Goal: Task Accomplishment & Management: Use online tool/utility

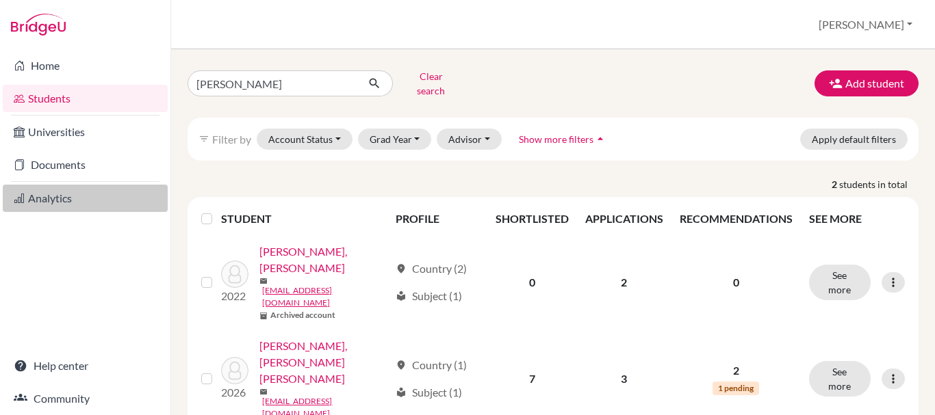
click at [49, 194] on link "Analytics" at bounding box center [85, 198] width 165 height 27
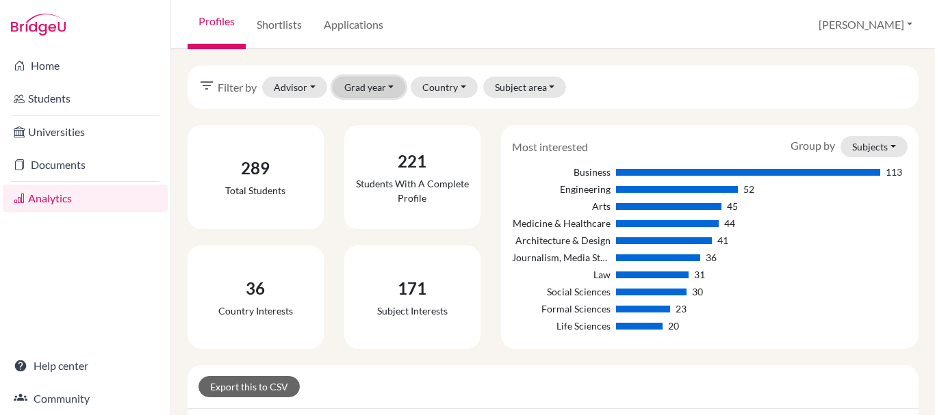
click at [364, 86] on button "Grad year" at bounding box center [369, 87] width 73 height 21
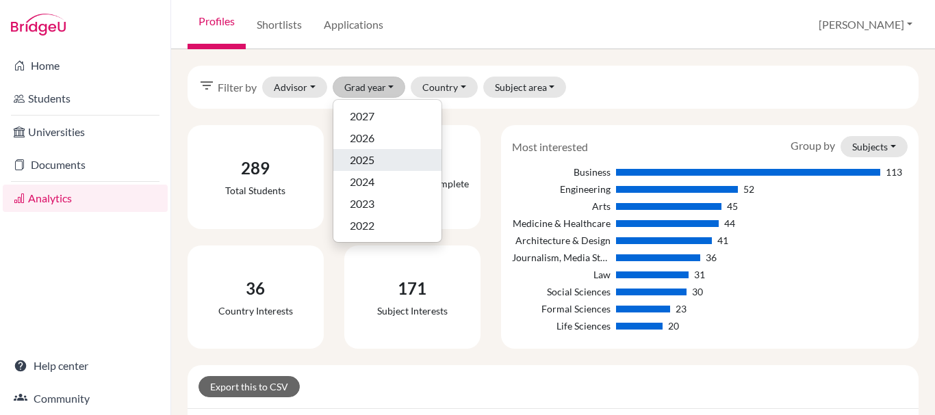
click at [368, 160] on span "2025" at bounding box center [362, 160] width 25 height 16
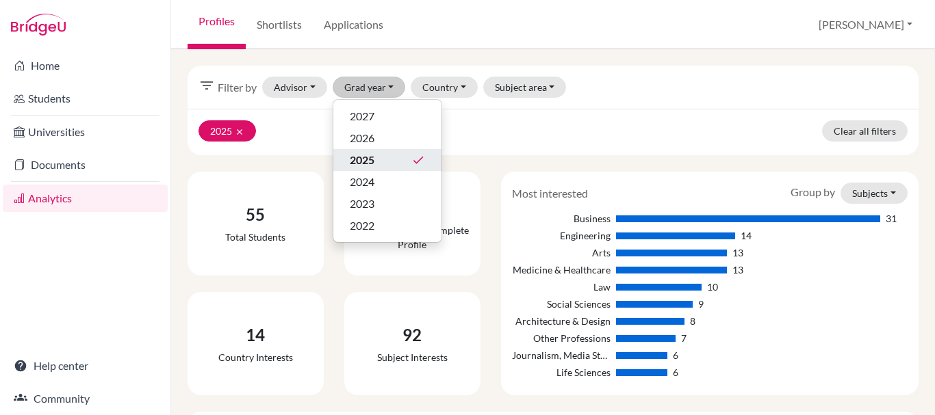
click at [396, 336] on div "92" at bounding box center [412, 335] width 71 height 25
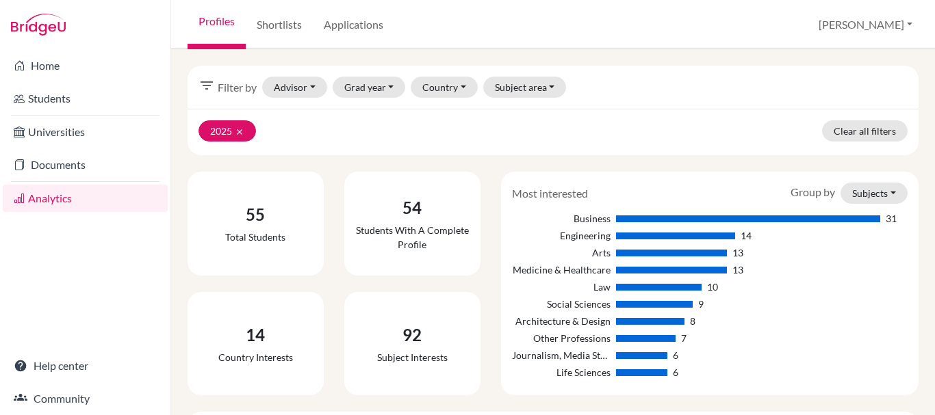
click at [405, 336] on div "92" at bounding box center [412, 335] width 71 height 25
click at [421, 337] on div "92" at bounding box center [412, 335] width 71 height 25
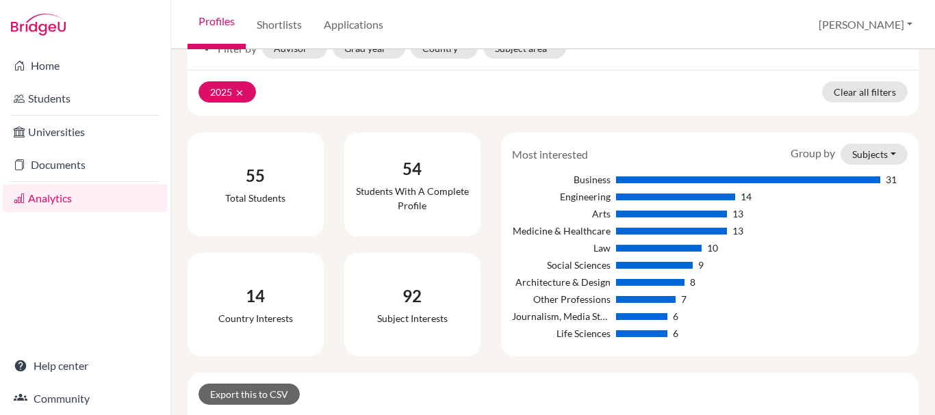
scroll to position [68, 0]
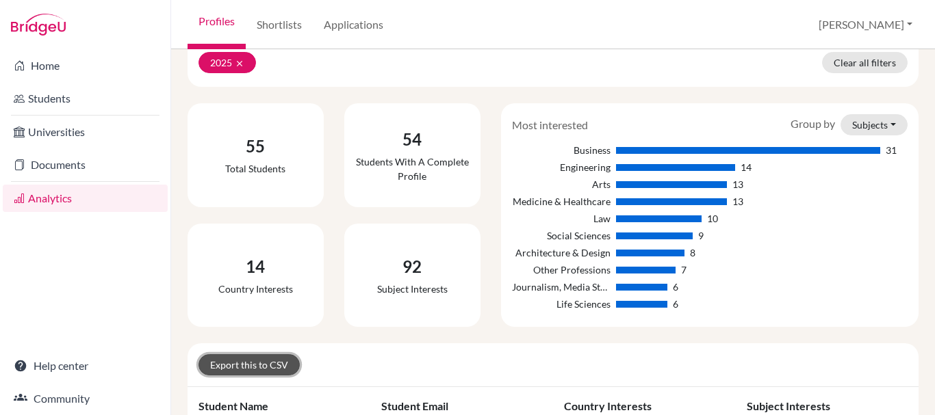
click at [266, 360] on link "Export this to CSV" at bounding box center [248, 365] width 101 height 21
